Goal: Task Accomplishment & Management: Manage account settings

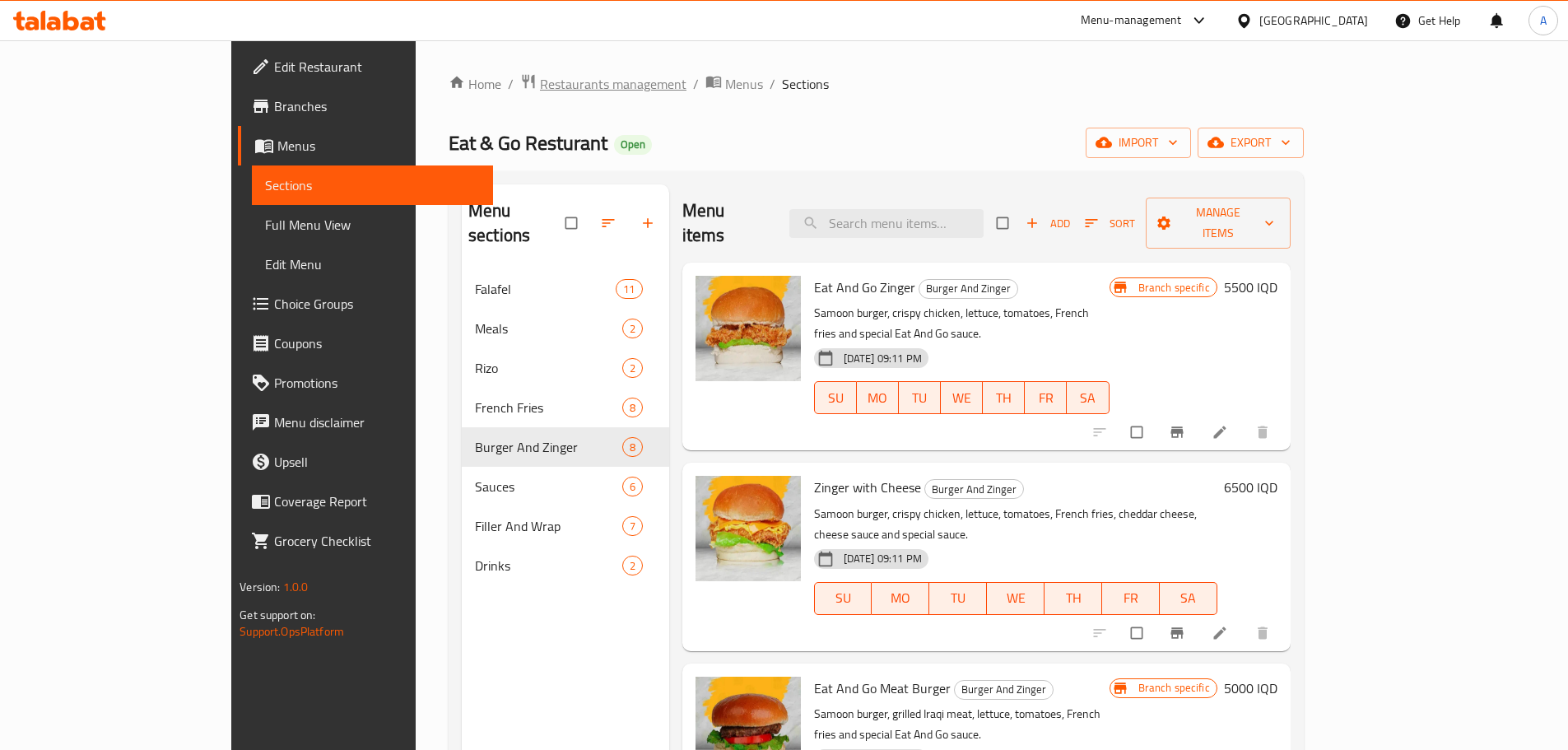
click at [540, 84] on span "Restaurants management" at bounding box center [613, 84] width 146 height 20
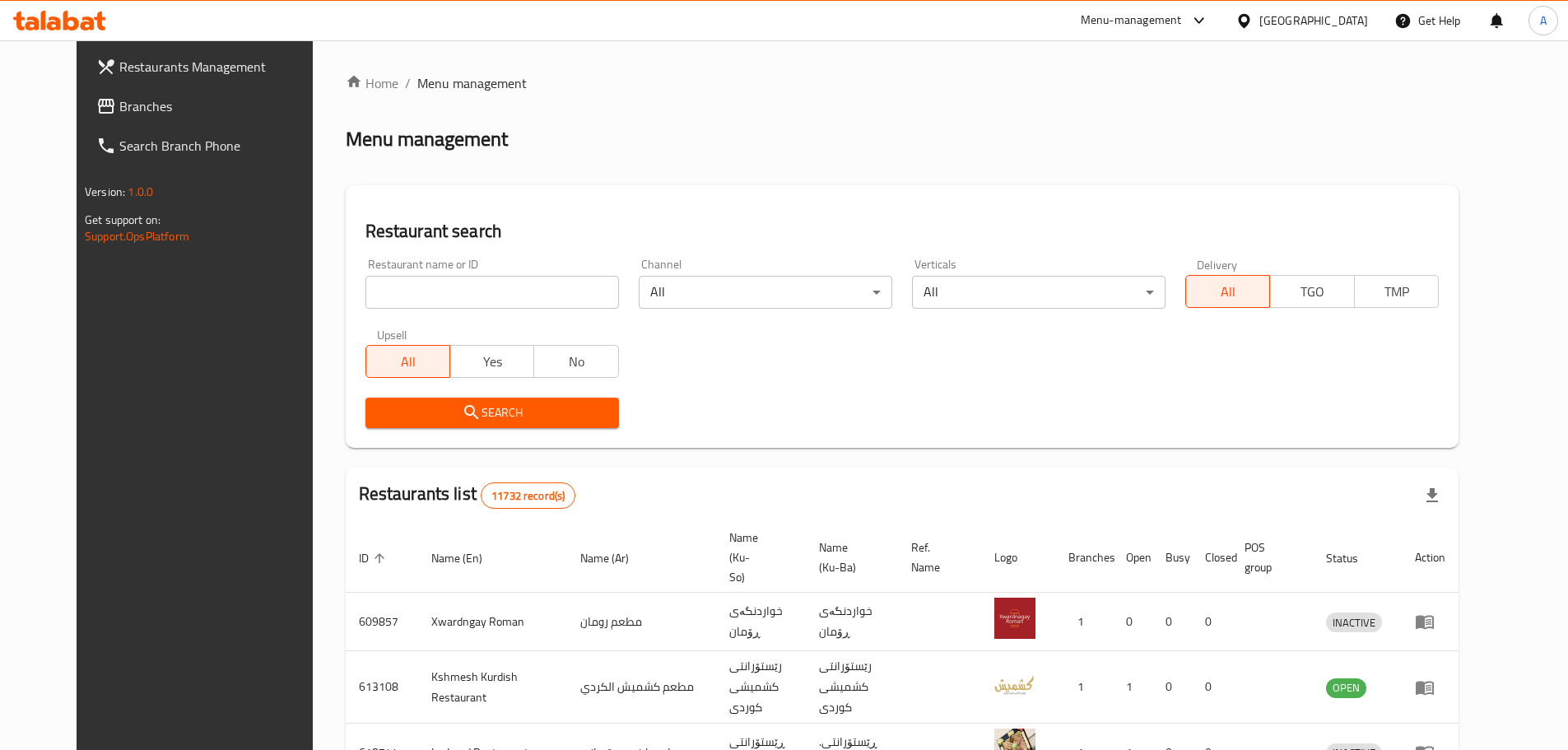
click at [463, 283] on input "search" at bounding box center [493, 291] width 254 height 33
click at [426, 292] on input "search" at bounding box center [493, 291] width 254 height 33
click button "Search" at bounding box center [493, 413] width 254 height 30
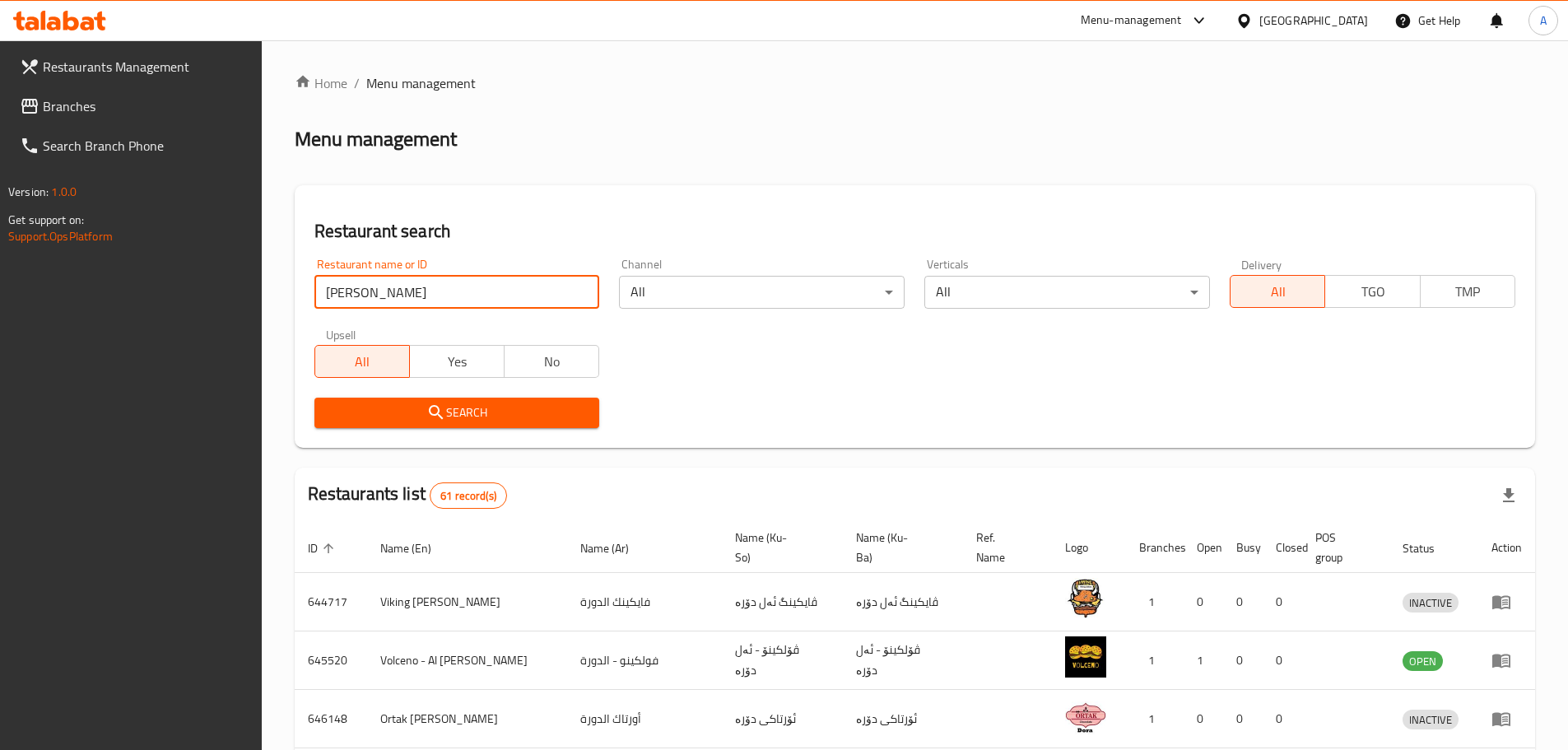
click at [384, 291] on input "[PERSON_NAME]" at bounding box center [457, 291] width 286 height 33
click button "Search" at bounding box center [457, 413] width 286 height 30
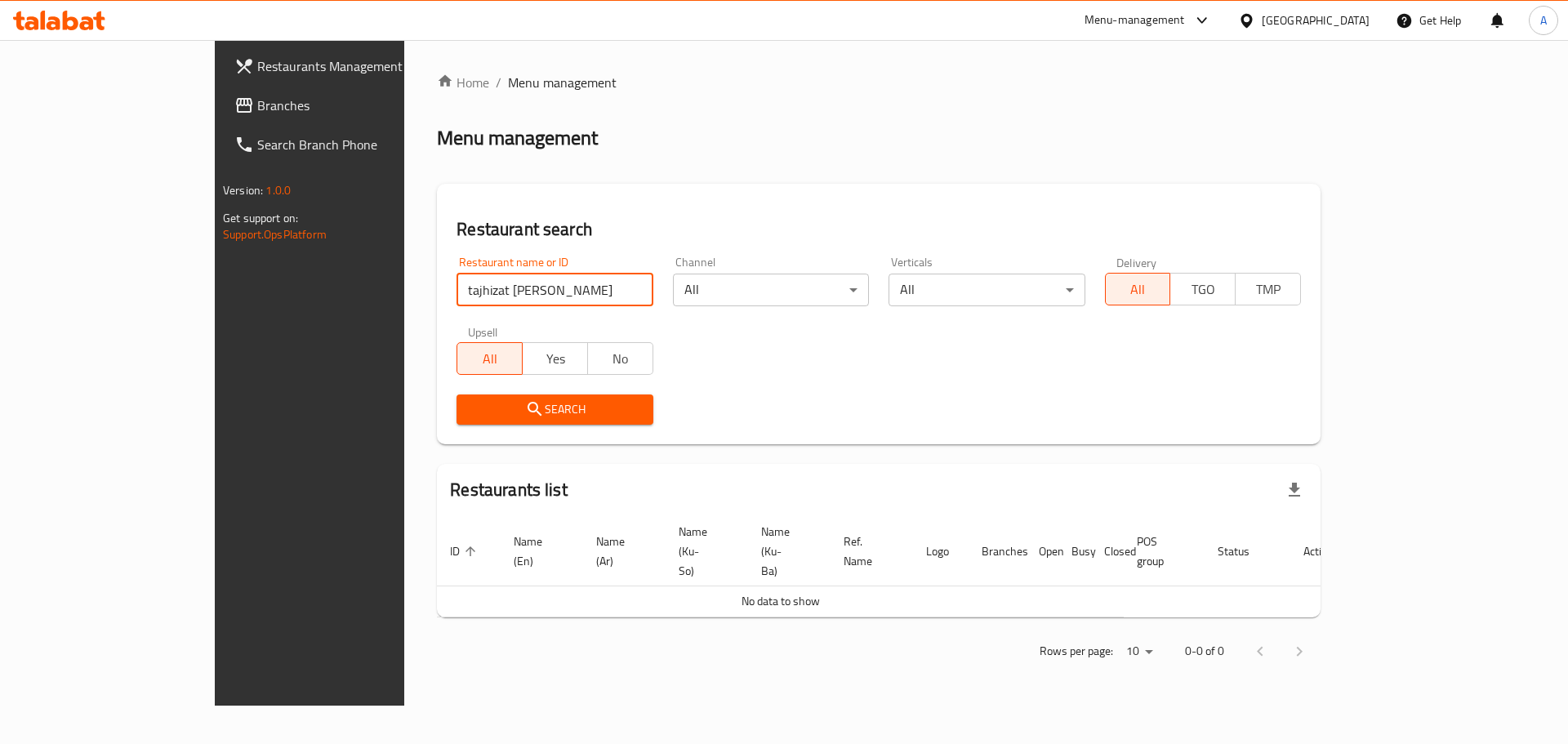
click at [483, 286] on input "tajhizat [PERSON_NAME]" at bounding box center [554, 289] width 196 height 32
click at [484, 286] on input "tajhizat [PERSON_NAME]" at bounding box center [554, 289] width 196 height 32
paste input "Tajhezat [PERSON_NAME]"
click button "Search" at bounding box center [554, 409] width 196 height 30
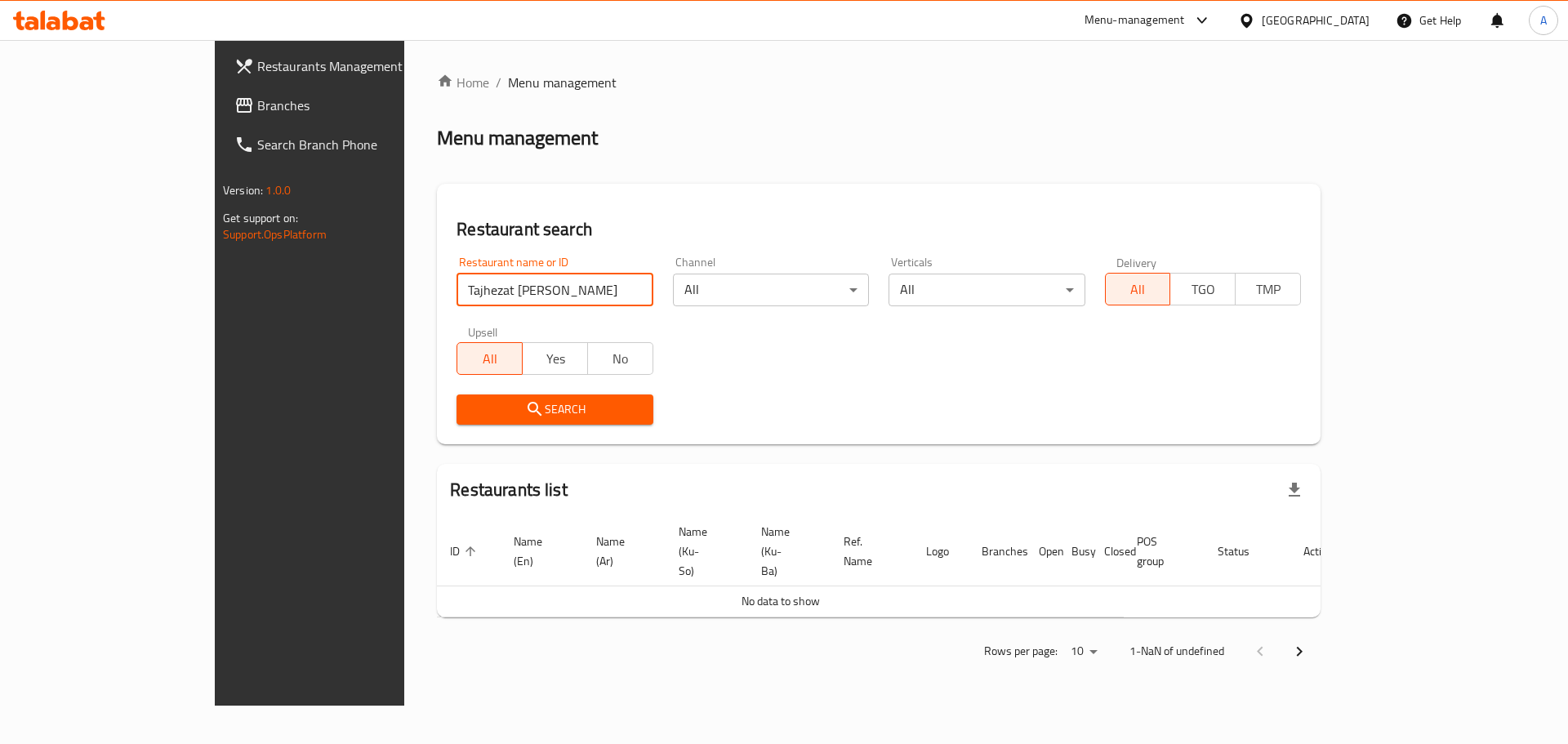
type input "Tajhezat [PERSON_NAME]"
click button "Search" at bounding box center [554, 409] width 196 height 30
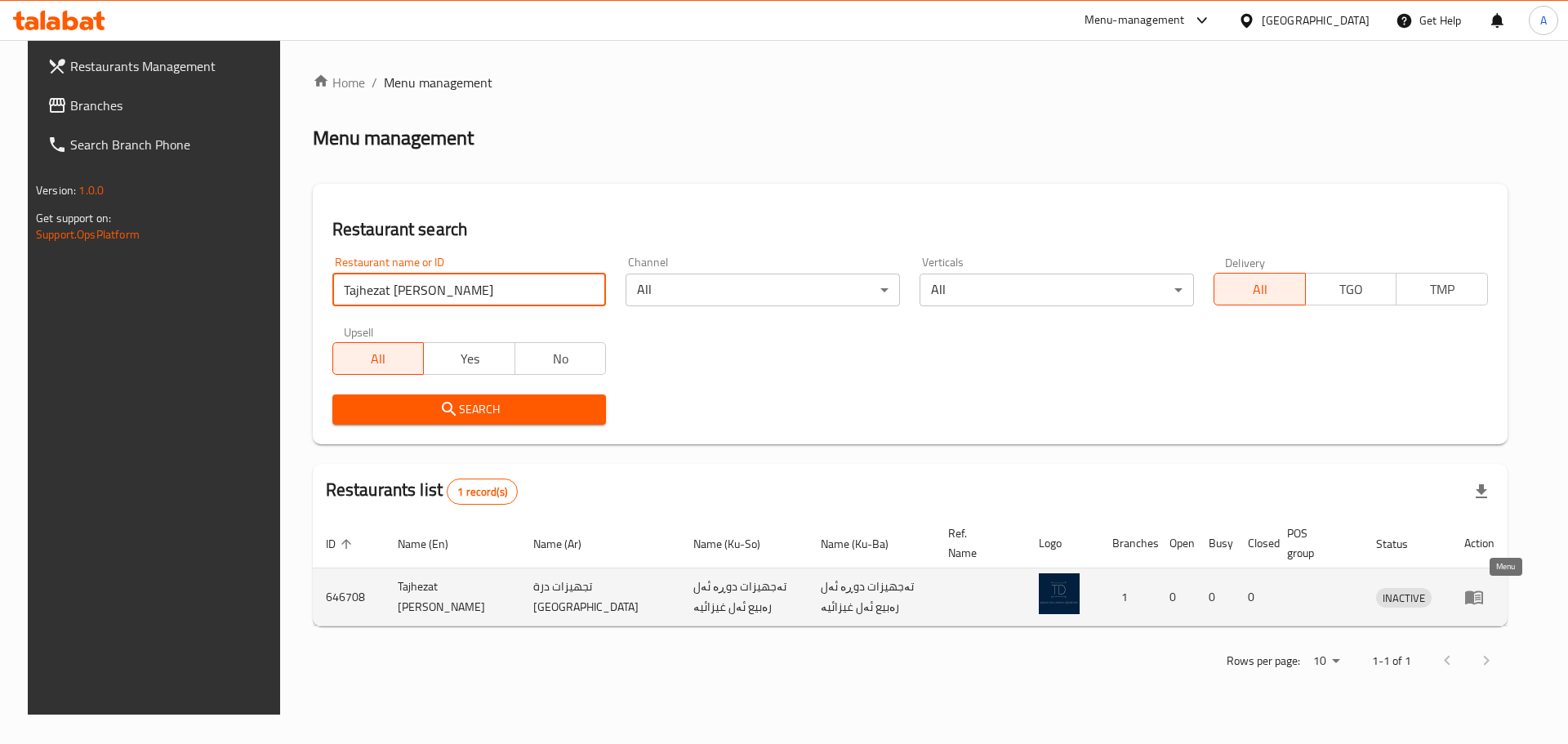
click at [1483, 603] on icon "enhanced table" at bounding box center [1474, 598] width 18 height 14
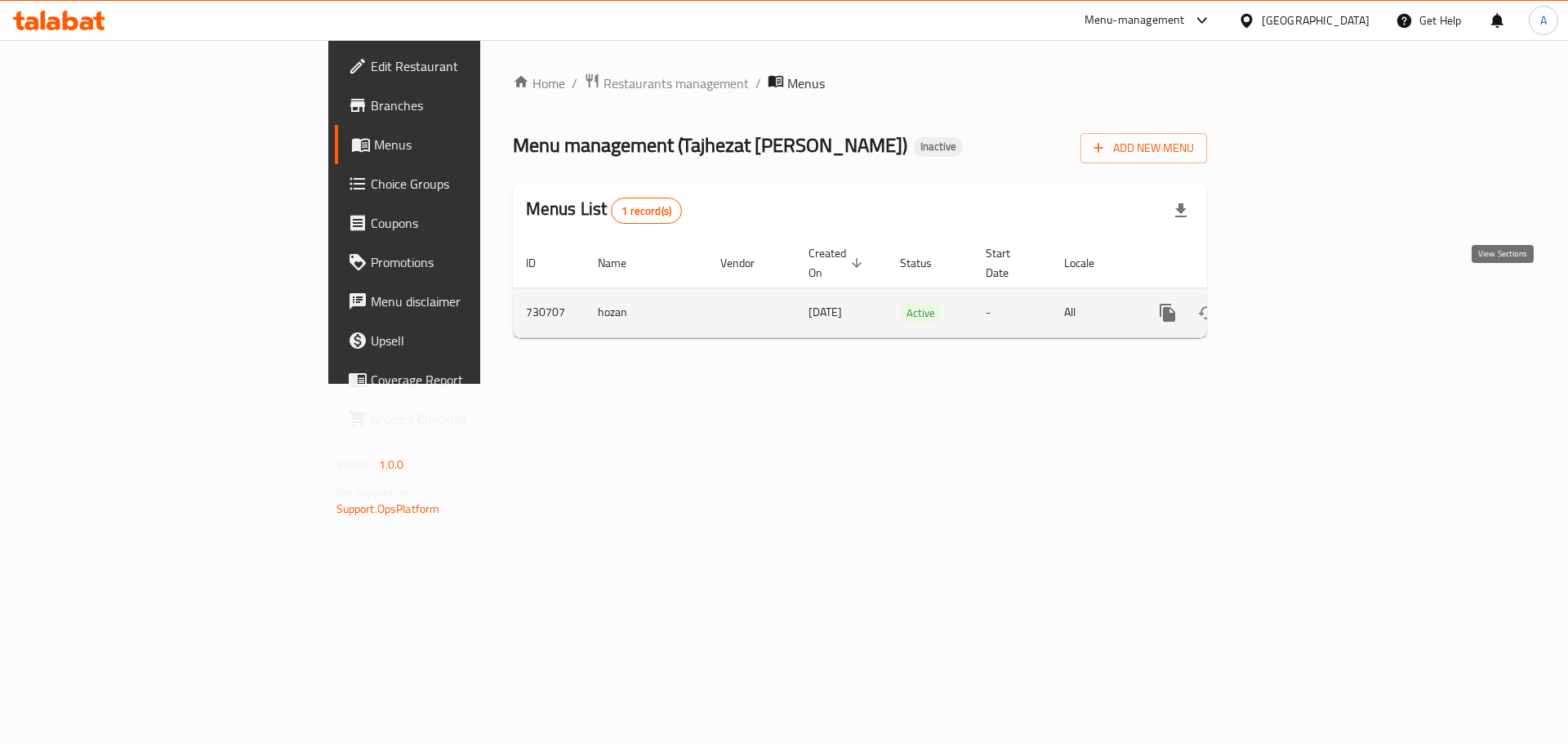
click at [1293, 306] on icon "enhanced table" at bounding box center [1285, 313] width 15 height 15
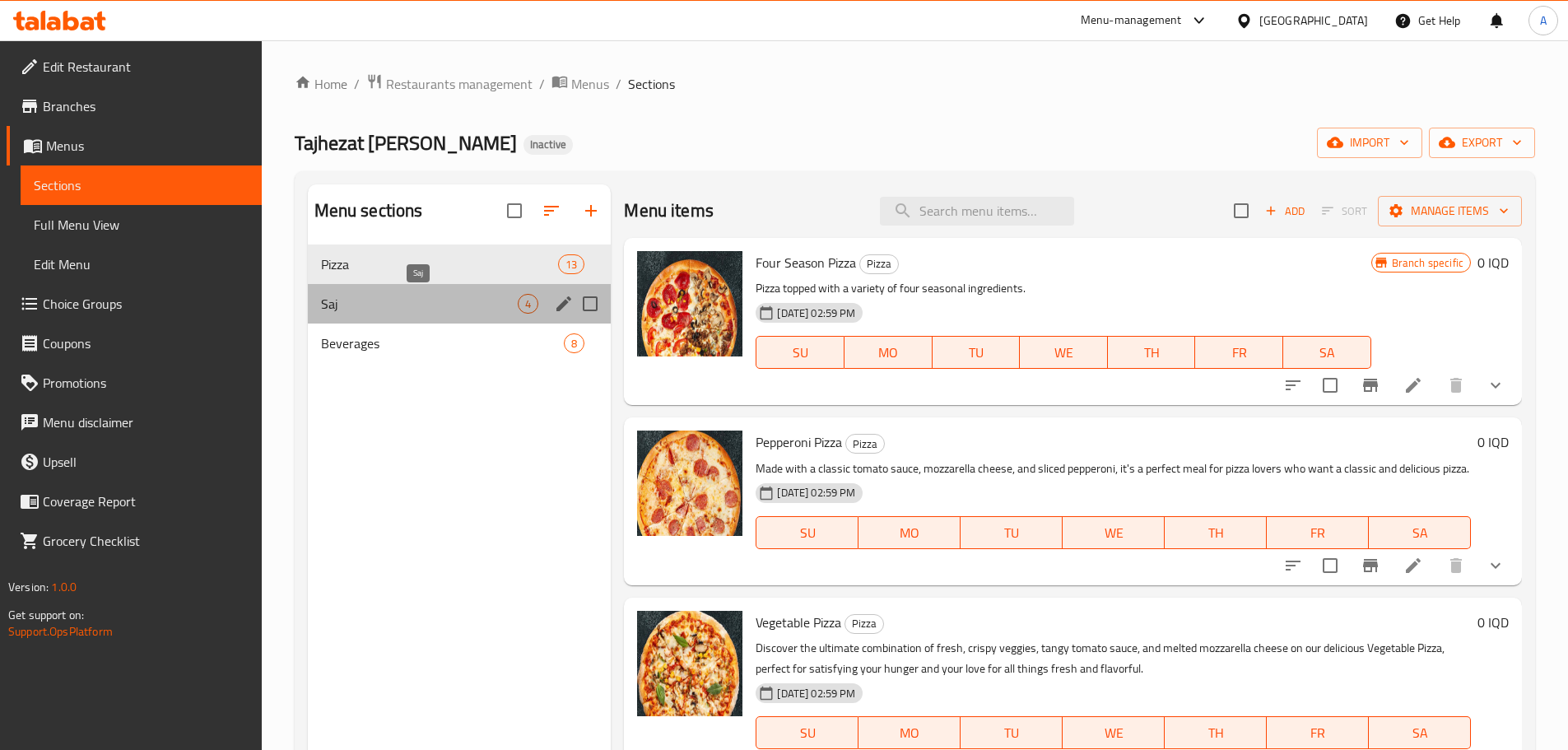
click at [339, 304] on span "Saj" at bounding box center [419, 304] width 198 height 20
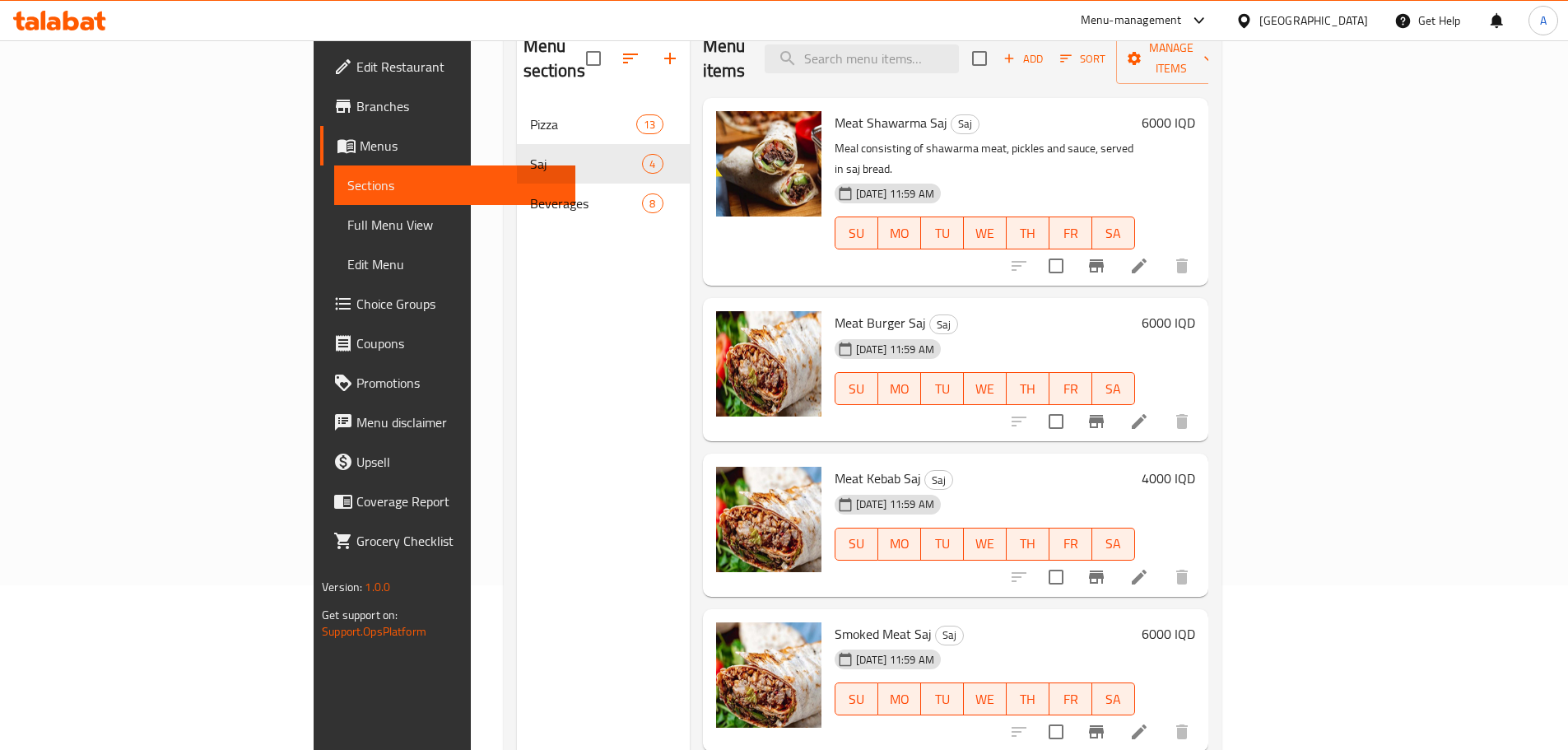
scroll to position [83, 0]
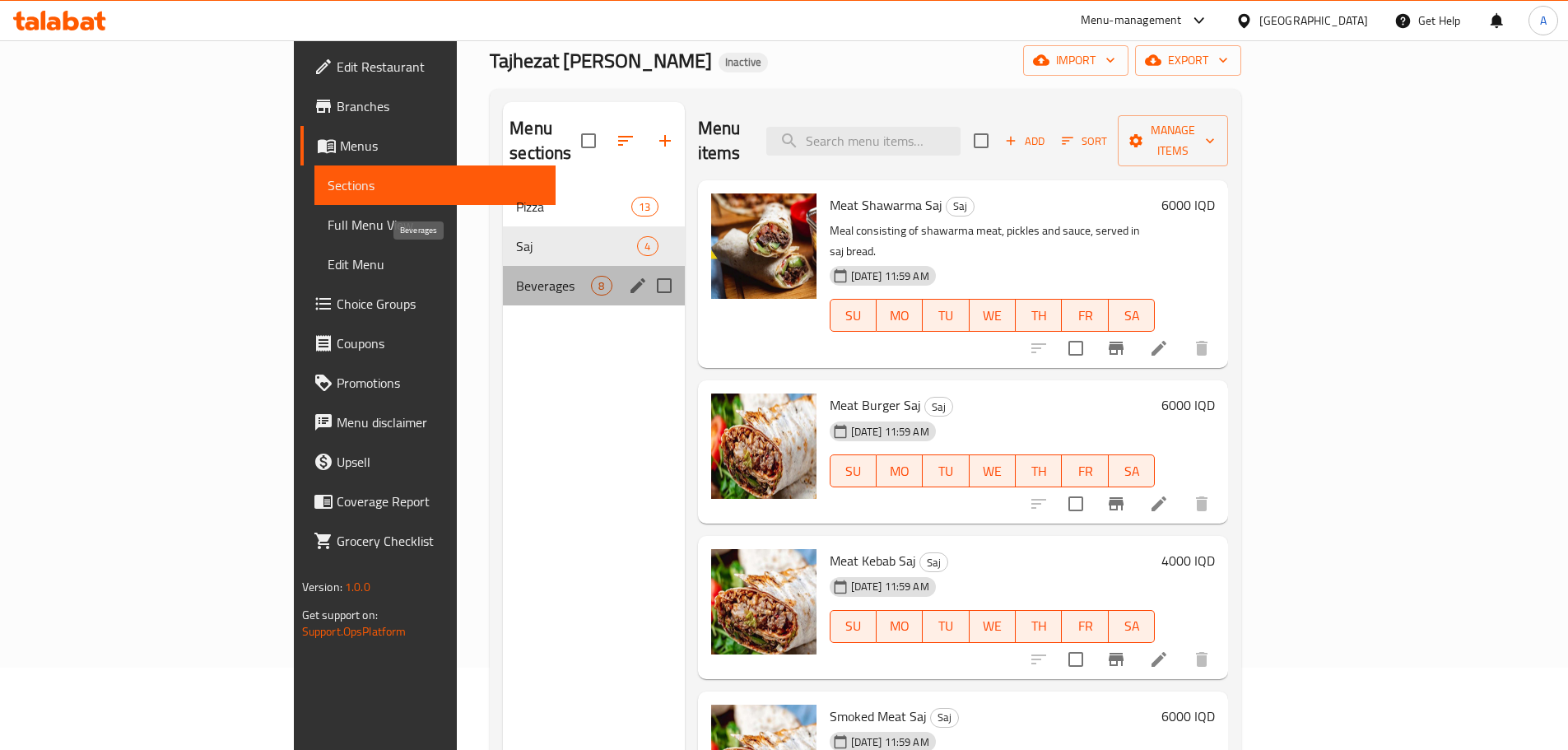
click at [516, 276] on span "Beverages" at bounding box center [554, 286] width 75 height 20
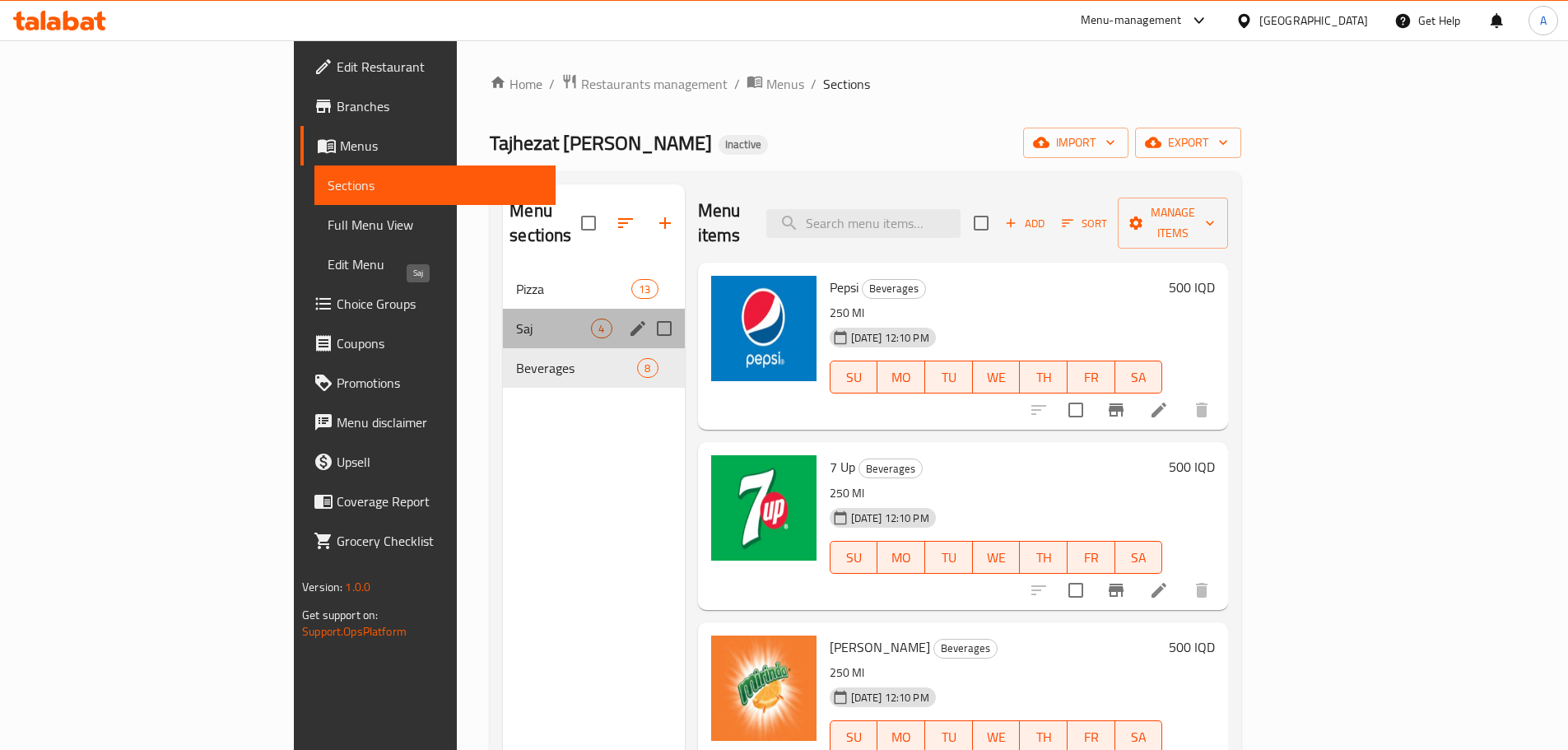
click at [516, 318] on span "Saj" at bounding box center [554, 328] width 75 height 20
